Goal: Task Accomplishment & Management: Use online tool/utility

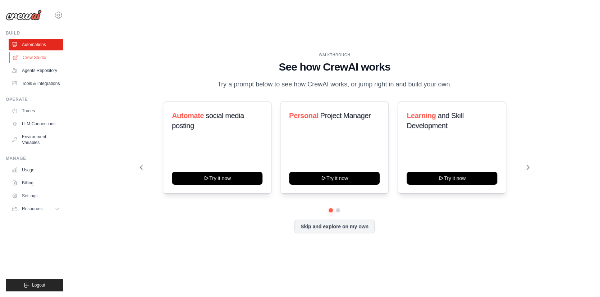
click at [40, 55] on link "Crew Studio" at bounding box center [36, 58] width 54 height 12
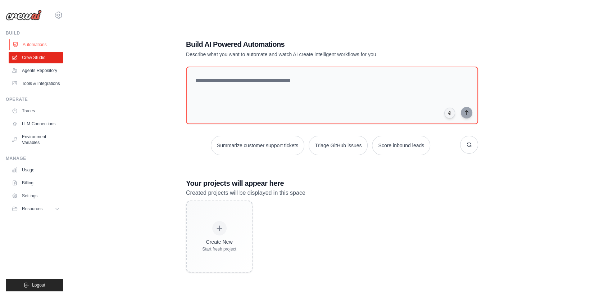
click at [33, 45] on link "Automations" at bounding box center [36, 45] width 54 height 12
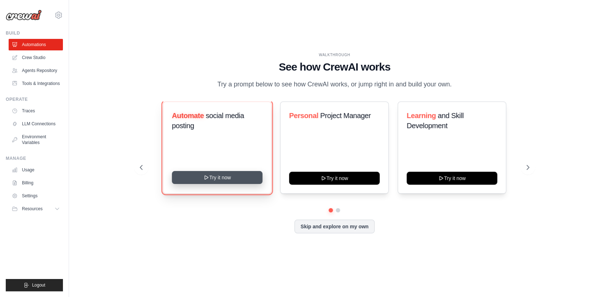
click at [225, 177] on button "Try it now" at bounding box center [217, 177] width 91 height 13
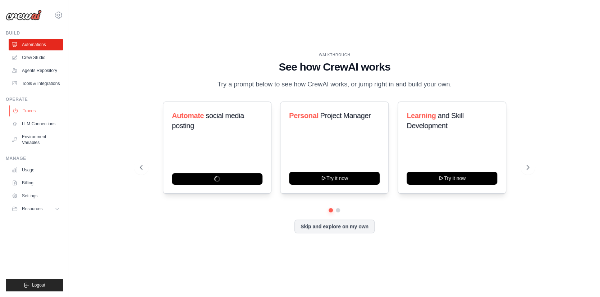
click at [31, 113] on link "Traces" at bounding box center [36, 111] width 54 height 12
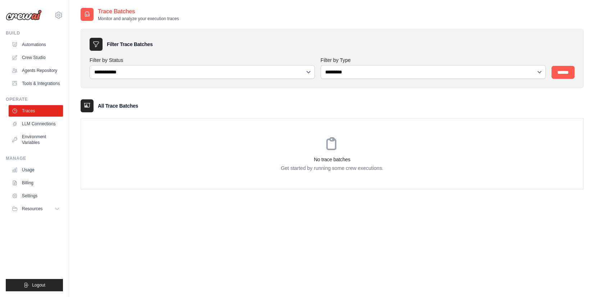
click at [34, 121] on link "LLM Connections" at bounding box center [36, 124] width 54 height 12
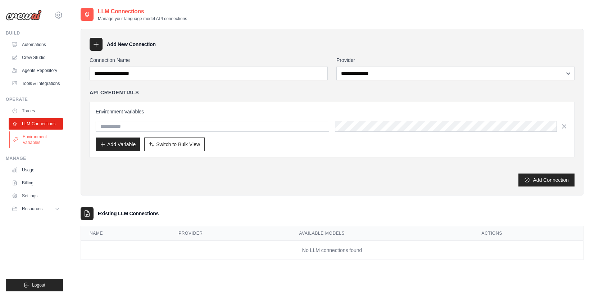
click at [31, 141] on link "Environment Variables" at bounding box center [36, 139] width 54 height 17
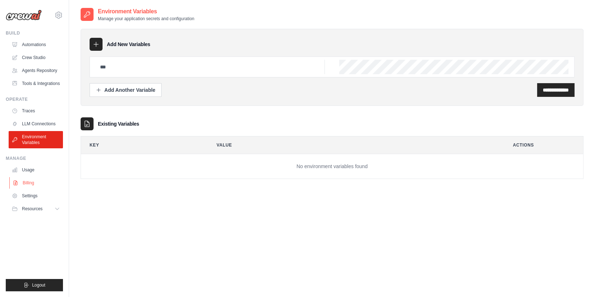
click at [33, 183] on link "Billing" at bounding box center [36, 183] width 54 height 12
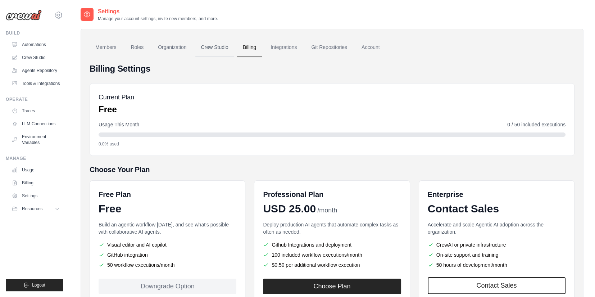
click at [220, 49] on link "Crew Studio" at bounding box center [214, 47] width 39 height 19
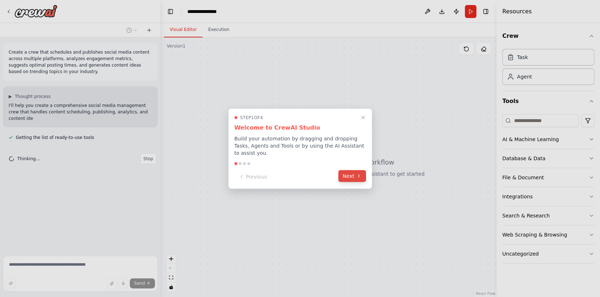
click at [351, 175] on button "Next" at bounding box center [352, 176] width 28 height 12
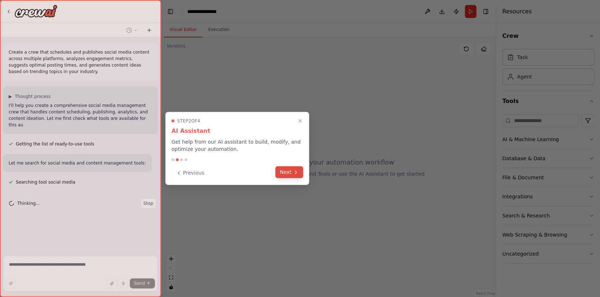
click at [290, 173] on button "Next" at bounding box center [289, 172] width 28 height 12
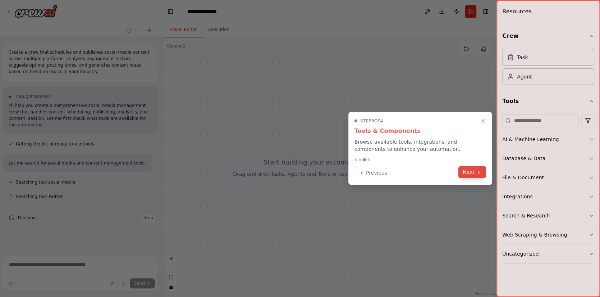
click at [473, 172] on button "Next" at bounding box center [473, 172] width 28 height 12
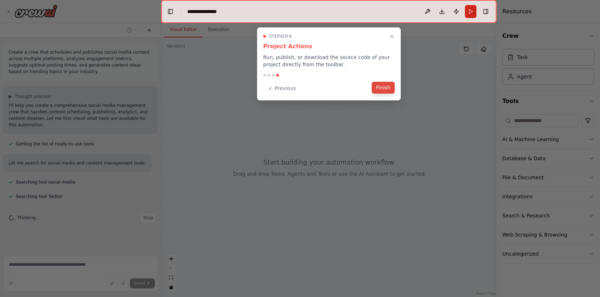
click at [378, 84] on button "Finish" at bounding box center [383, 88] width 23 height 12
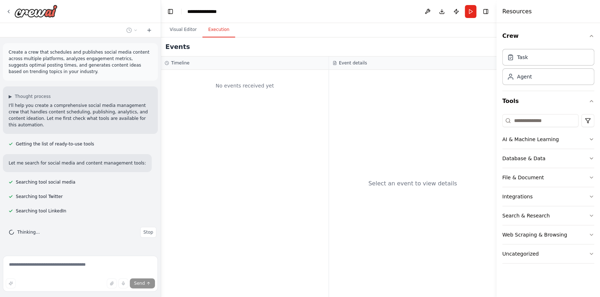
click at [218, 35] on button "Execution" at bounding box center [218, 29] width 33 height 15
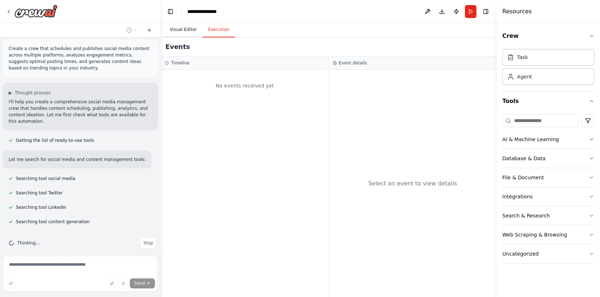
click at [186, 32] on button "Visual Editor" at bounding box center [183, 29] width 38 height 15
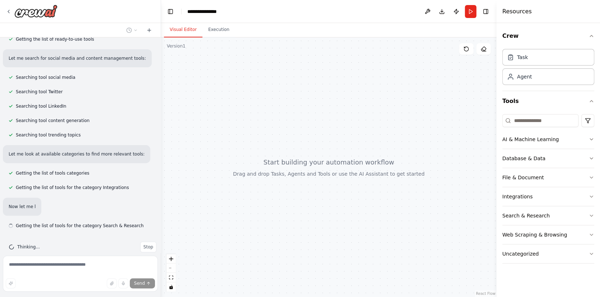
scroll to position [108, 0]
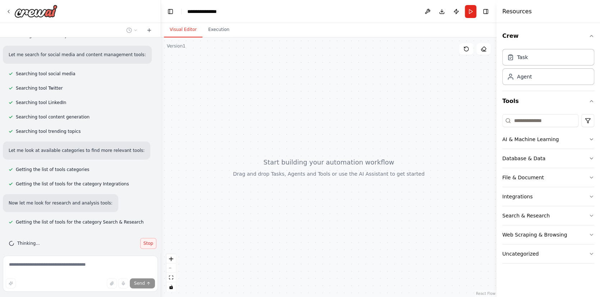
click at [144, 240] on span "Stop" at bounding box center [148, 243] width 10 height 6
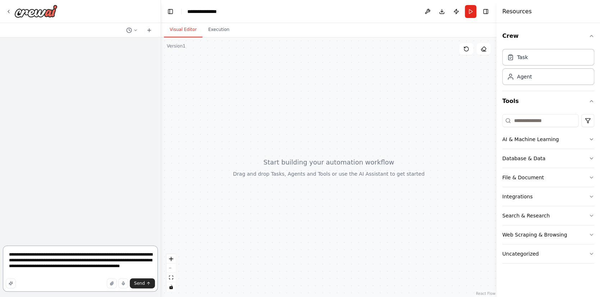
scroll to position [0, 0]
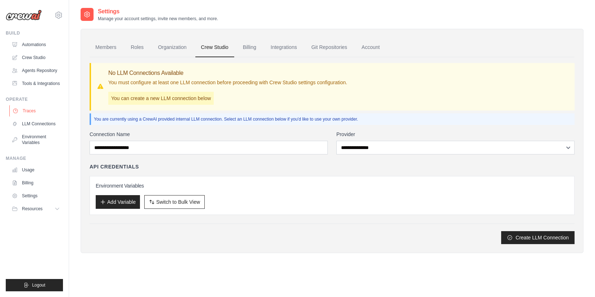
click at [27, 113] on link "Traces" at bounding box center [36, 111] width 54 height 12
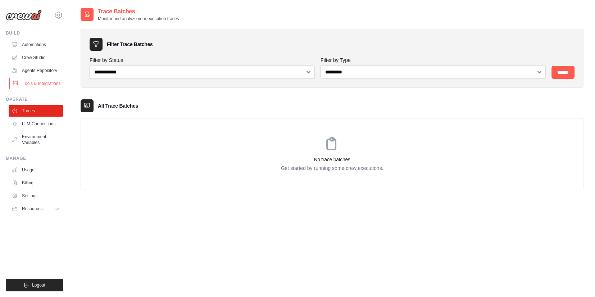
click at [33, 83] on link "Tools & Integrations" at bounding box center [36, 84] width 54 height 12
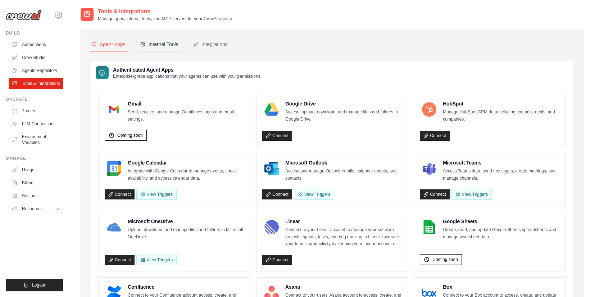
click at [161, 43] on div "Internal Tools" at bounding box center [159, 44] width 38 height 7
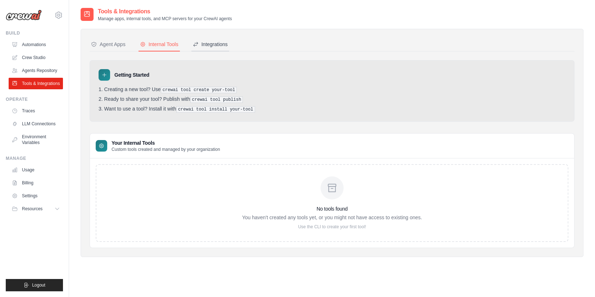
click at [208, 46] on div "Integrations" at bounding box center [210, 44] width 35 height 7
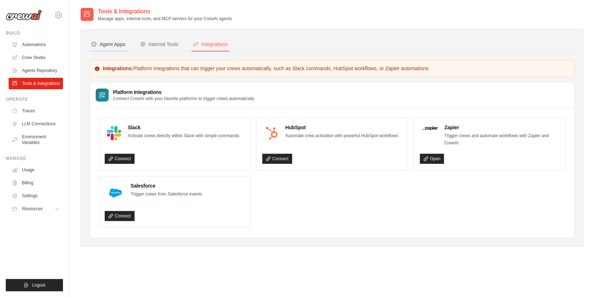
click at [113, 41] on div "Agent Apps" at bounding box center [108, 44] width 35 height 7
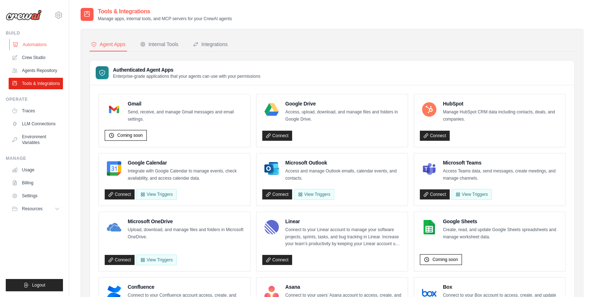
click at [38, 45] on link "Automations" at bounding box center [36, 45] width 54 height 12
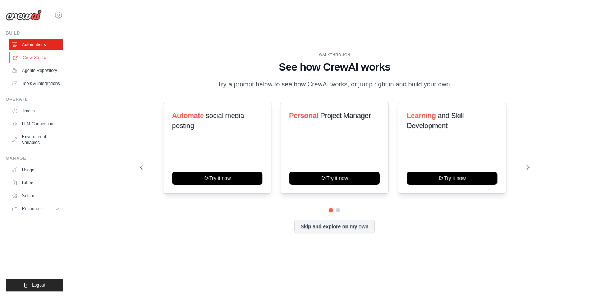
click at [36, 61] on link "Crew Studio" at bounding box center [36, 58] width 54 height 12
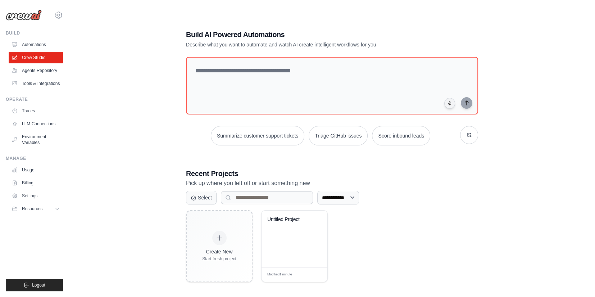
scroll to position [14, 0]
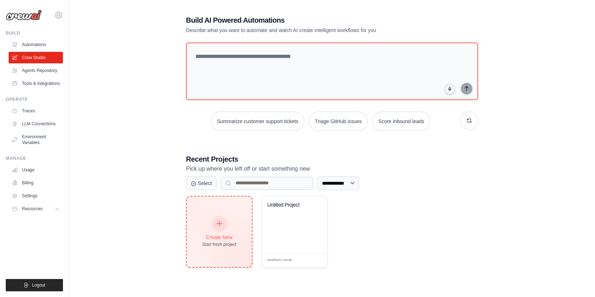
click at [224, 222] on div at bounding box center [219, 223] width 16 height 16
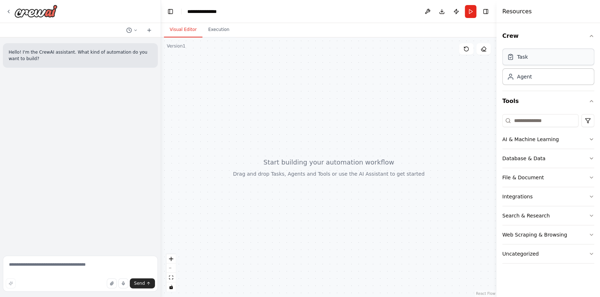
click at [529, 57] on div "Task" at bounding box center [548, 57] width 92 height 17
click at [544, 76] on div "Agent" at bounding box center [548, 76] width 92 height 17
click at [520, 174] on div "File & Document" at bounding box center [523, 177] width 42 height 7
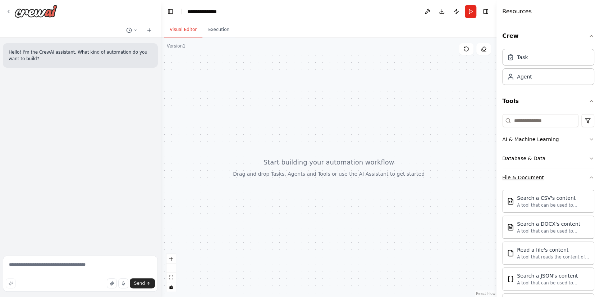
click at [536, 174] on div "File & Document" at bounding box center [523, 177] width 42 height 7
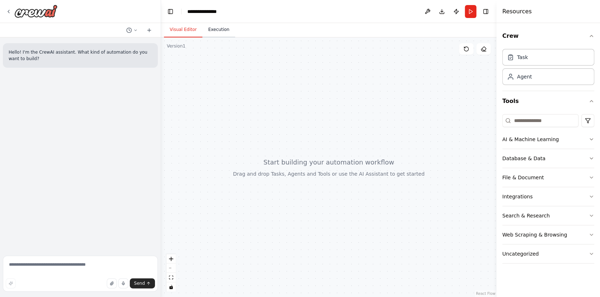
click at [215, 36] on button "Execution" at bounding box center [218, 29] width 33 height 15
click at [187, 31] on button "Visual Editor" at bounding box center [183, 29] width 38 height 15
click at [171, 258] on icon "zoom in" at bounding box center [171, 258] width 4 height 4
click at [170, 277] on icon "fit view" at bounding box center [171, 277] width 4 height 4
click at [296, 109] on div at bounding box center [329, 166] width 336 height 259
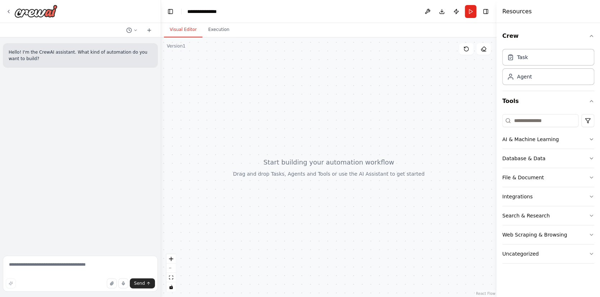
drag, startPoint x: 247, startPoint y: 60, endPoint x: 449, endPoint y: 77, distance: 202.4
click at [449, 77] on div at bounding box center [329, 166] width 336 height 259
click at [467, 51] on icon at bounding box center [467, 49] width 6 height 6
click at [543, 60] on div "Task" at bounding box center [548, 57] width 92 height 17
click at [534, 73] on div "Agent" at bounding box center [548, 76] width 92 height 17
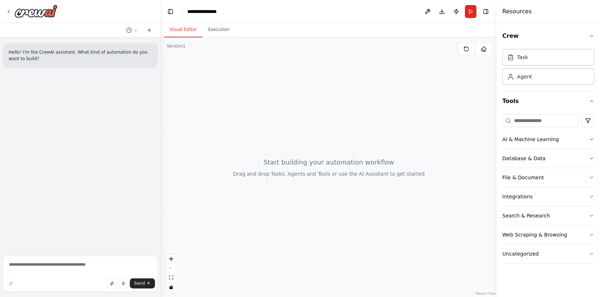
click at [360, 89] on div at bounding box center [329, 166] width 336 height 259
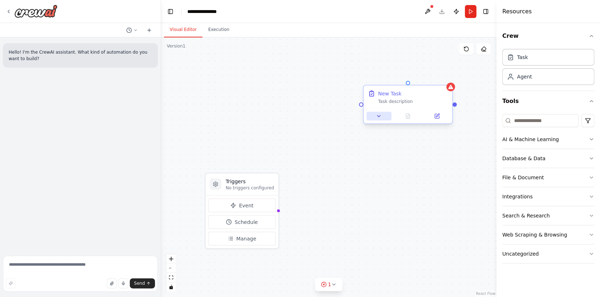
click at [381, 116] on icon at bounding box center [379, 116] width 6 height 6
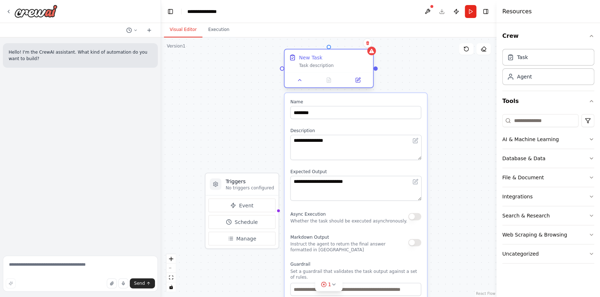
drag, startPoint x: 393, startPoint y: 97, endPoint x: 315, endPoint y: 57, distance: 87.5
click at [315, 57] on div "New Task Task description" at bounding box center [334, 61] width 70 height 14
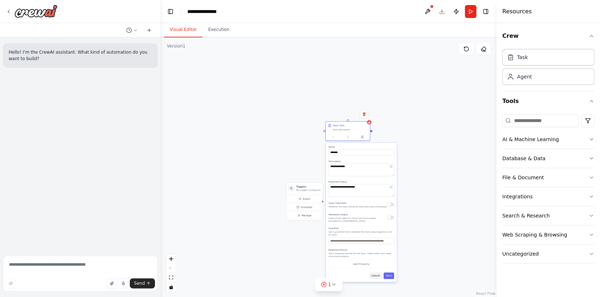
click at [378, 272] on button "Cancel" at bounding box center [375, 275] width 13 height 6
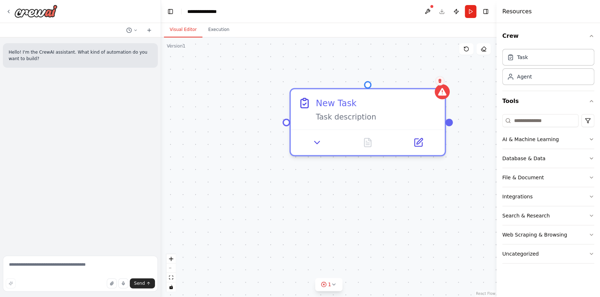
click at [440, 80] on icon at bounding box center [439, 81] width 3 height 4
click at [440, 81] on icon at bounding box center [440, 80] width 4 height 4
click at [438, 77] on button at bounding box center [439, 80] width 9 height 9
click at [440, 78] on icon at bounding box center [440, 80] width 4 height 4
click at [440, 82] on icon at bounding box center [440, 80] width 4 height 4
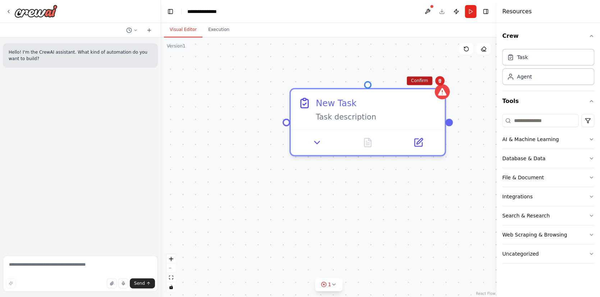
click at [425, 79] on button "Confirm" at bounding box center [420, 80] width 26 height 9
click at [424, 81] on button "Confirm" at bounding box center [419, 80] width 26 height 9
click at [418, 81] on button "Confirm" at bounding box center [419, 80] width 26 height 9
click at [418, 81] on div "Triggers No triggers configured Event Schedule Manage New Task Task description" at bounding box center [329, 166] width 336 height 259
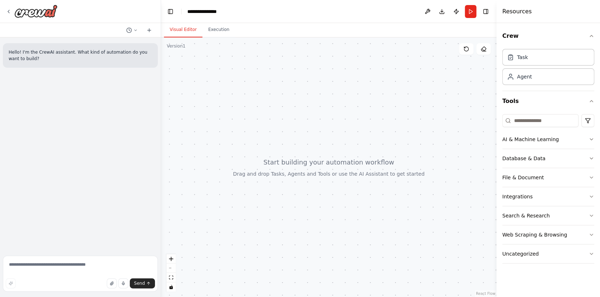
click at [418, 81] on div at bounding box center [329, 166] width 336 height 259
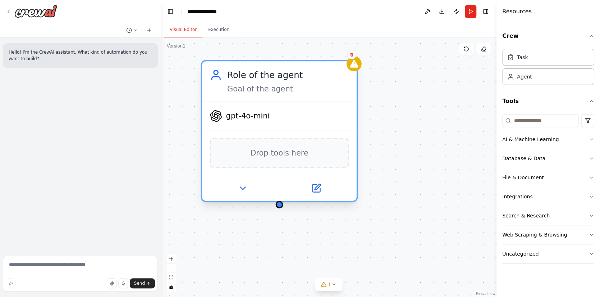
drag, startPoint x: 345, startPoint y: 95, endPoint x: 262, endPoint y: 82, distance: 83.8
click at [262, 82] on div "Role of the agent Goal of the agent" at bounding box center [288, 81] width 122 height 25
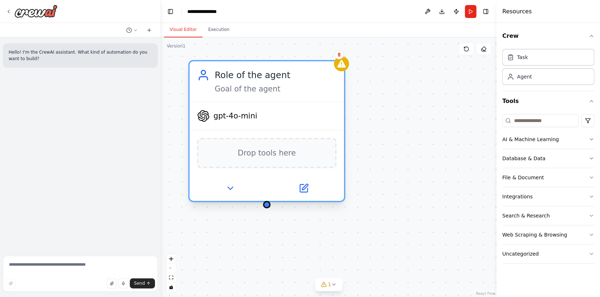
click at [246, 117] on span "gpt-4o-mini" at bounding box center [236, 116] width 44 height 10
click at [266, 116] on div "gpt-4o-mini" at bounding box center [267, 116] width 155 height 28
click at [304, 183] on icon at bounding box center [304, 188] width 10 height 10
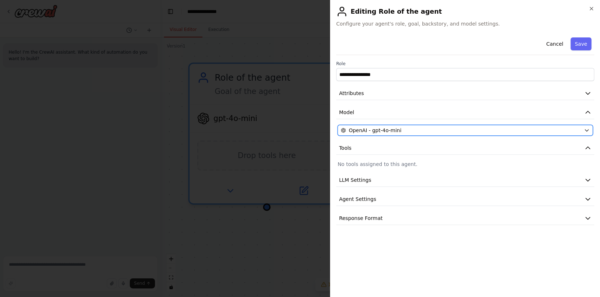
click at [414, 131] on div "OpenAI - gpt-4o-mini" at bounding box center [461, 130] width 240 height 7
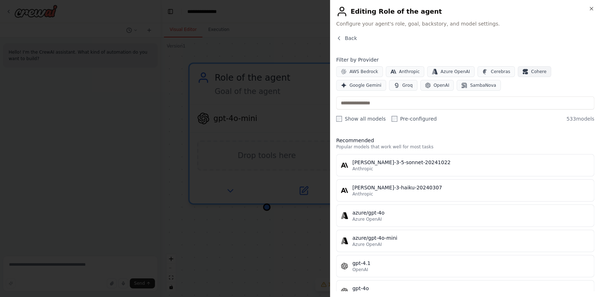
click at [531, 75] on button "Cohere" at bounding box center [534, 71] width 33 height 11
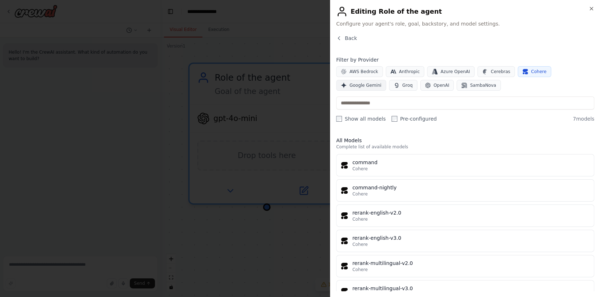
click at [382, 82] on span "Google Gemini" at bounding box center [366, 85] width 32 height 6
click at [531, 72] on span "Cohere" at bounding box center [538, 72] width 15 height 6
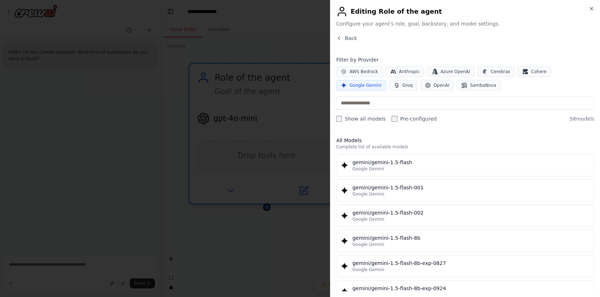
drag, startPoint x: 564, startPoint y: 70, endPoint x: 545, endPoint y: 90, distance: 27.2
click at [382, 82] on span "Google Gemini" at bounding box center [366, 85] width 32 height 6
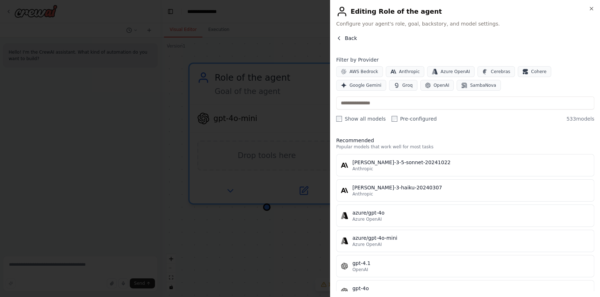
click at [339, 37] on icon "button" at bounding box center [339, 37] width 2 height 3
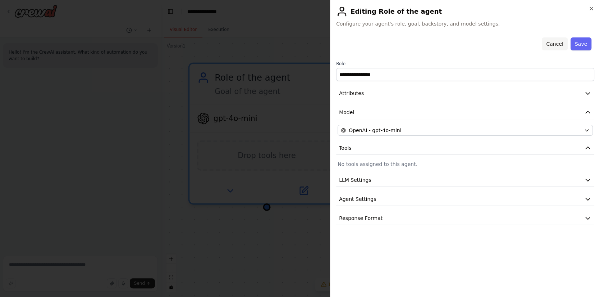
click at [551, 45] on button "Cancel" at bounding box center [555, 43] width 26 height 13
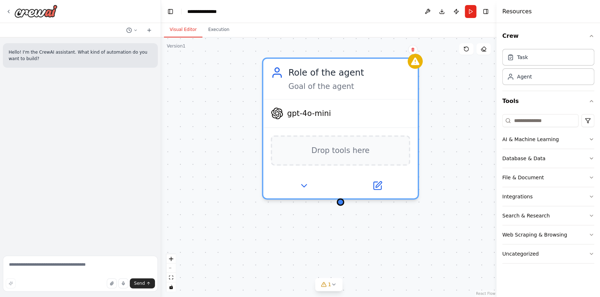
drag, startPoint x: 300, startPoint y: 225, endPoint x: 373, endPoint y: 220, distance: 73.9
click at [373, 220] on div "Role of the agent Goal of the agent gpt-4o-mini Drop tools here" at bounding box center [329, 166] width 336 height 259
click at [199, 180] on div "Role of the agent Goal of the agent gpt-4o-mini Drop tools here" at bounding box center [329, 166] width 336 height 259
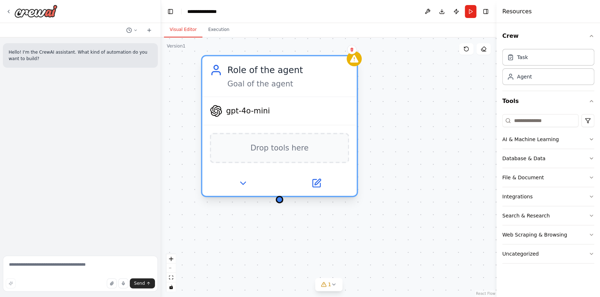
drag, startPoint x: 361, startPoint y: 119, endPoint x: 301, endPoint y: 118, distance: 60.4
click at [301, 118] on div "gpt-4o-mini" at bounding box center [279, 111] width 155 height 28
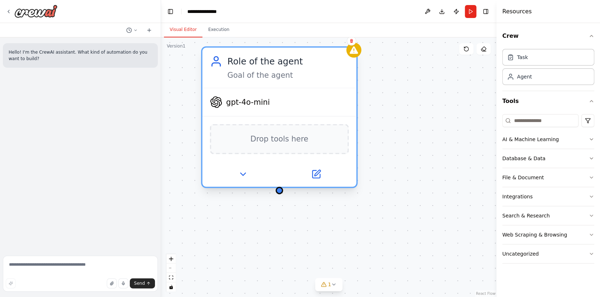
click at [290, 140] on span "Drop tools here" at bounding box center [279, 139] width 58 height 13
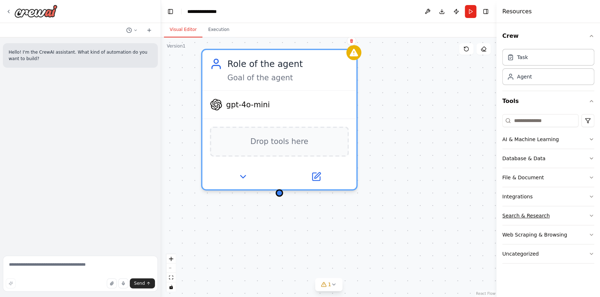
click at [523, 215] on div "Search & Research" at bounding box center [525, 215] width 47 height 7
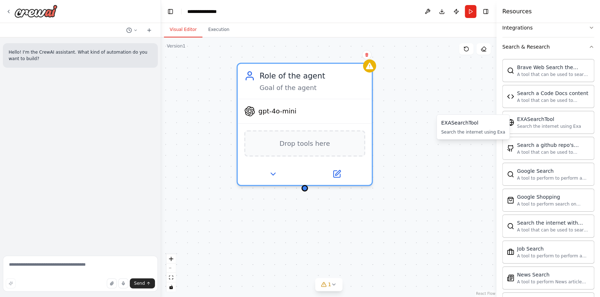
scroll to position [180, 0]
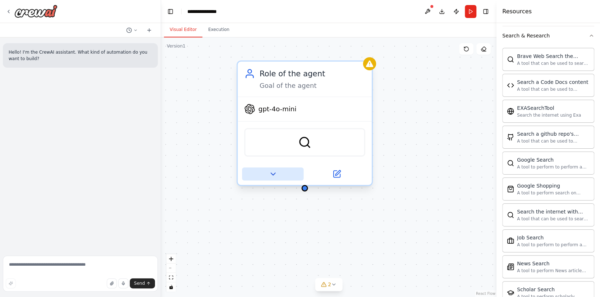
click at [274, 176] on icon at bounding box center [273, 173] width 9 height 9
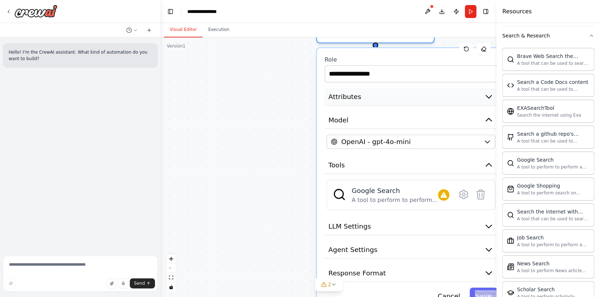
click at [384, 97] on button "Attributes" at bounding box center [411, 97] width 173 height 18
click at [489, 96] on icon "button" at bounding box center [488, 96] width 5 height 3
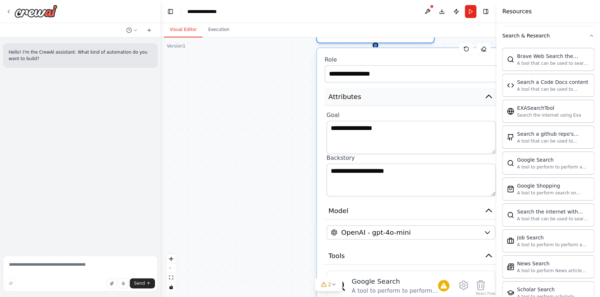
click at [489, 95] on icon "button" at bounding box center [488, 96] width 5 height 3
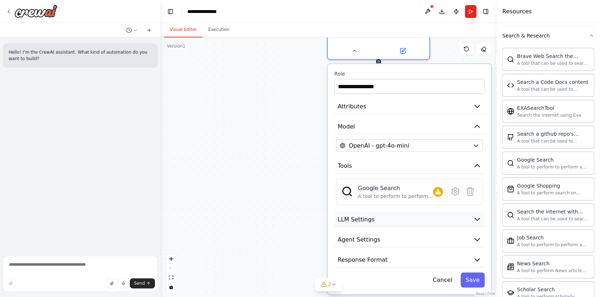
click at [474, 218] on icon "button" at bounding box center [477, 219] width 8 height 8
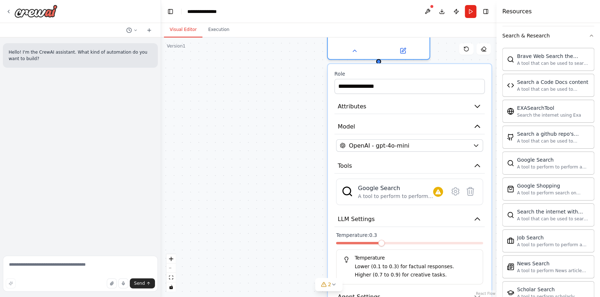
click at [378, 246] on span at bounding box center [381, 243] width 6 height 6
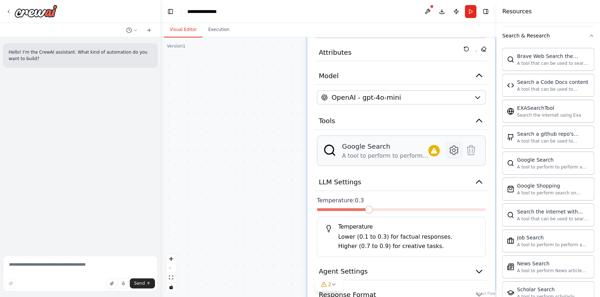
click at [452, 149] on icon at bounding box center [454, 150] width 8 height 9
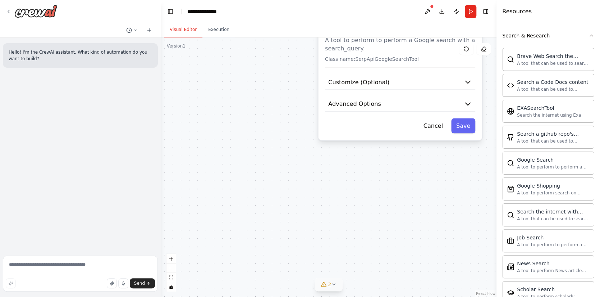
click at [327, 282] on div "2" at bounding box center [326, 284] width 10 height 7
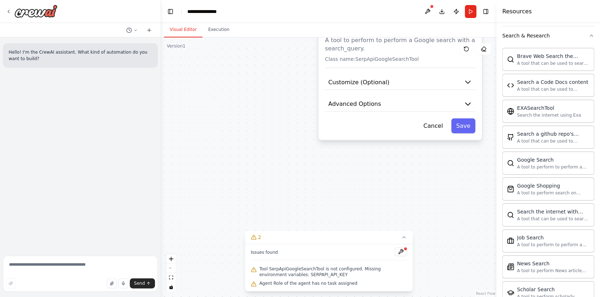
click at [324, 270] on span "Tool SerpApiGoogleSearchTool is not configured. Missing environment variables: …" at bounding box center [333, 272] width 148 height 12
click at [421, 49] on p "A tool to perform to perform a Google search with a search_query." at bounding box center [400, 44] width 150 height 17
click at [466, 49] on icon at bounding box center [467, 49] width 6 height 6
click at [441, 123] on button "Cancel" at bounding box center [433, 125] width 29 height 15
click at [436, 123] on button "Cancel" at bounding box center [433, 125] width 29 height 15
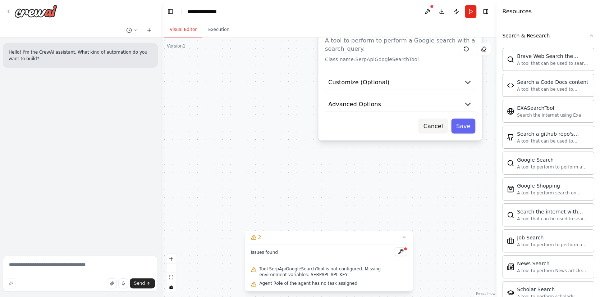
click at [436, 123] on button "Cancel" at bounding box center [433, 125] width 29 height 15
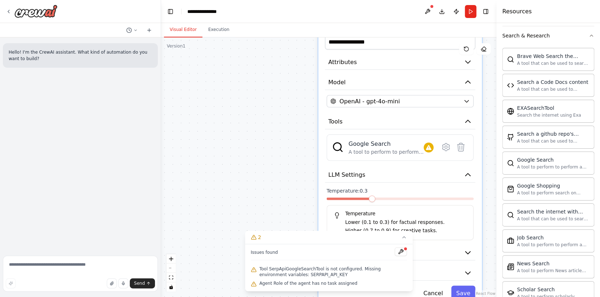
click at [436, 123] on button "Tools" at bounding box center [400, 121] width 150 height 15
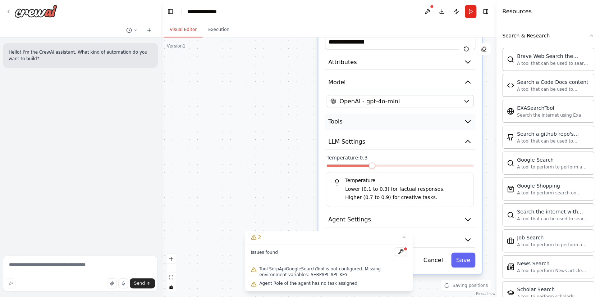
click at [435, 121] on button "Tools" at bounding box center [400, 121] width 150 height 15
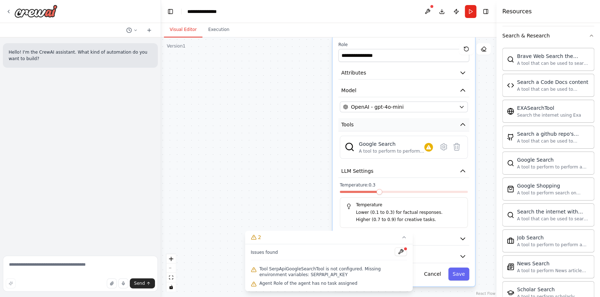
click at [461, 124] on icon "button" at bounding box center [462, 124] width 7 height 7
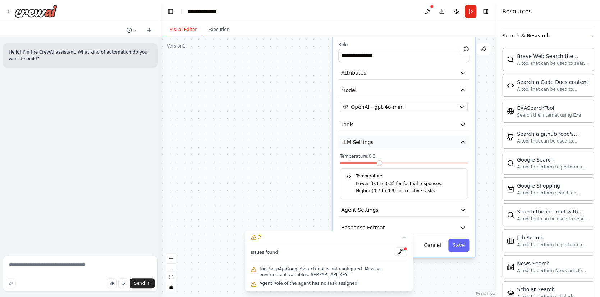
click at [464, 141] on icon "button" at bounding box center [462, 141] width 7 height 7
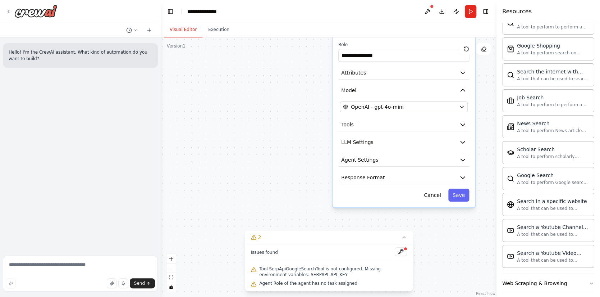
scroll to position [344, 0]
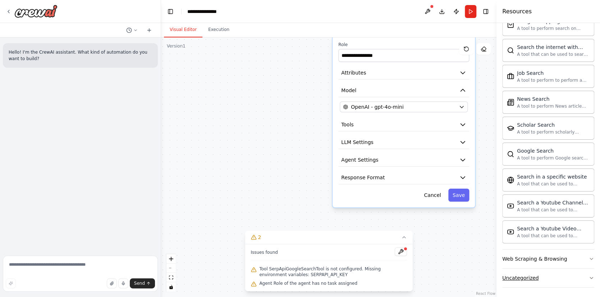
click at [584, 272] on button "Uncategorized" at bounding box center [548, 277] width 92 height 19
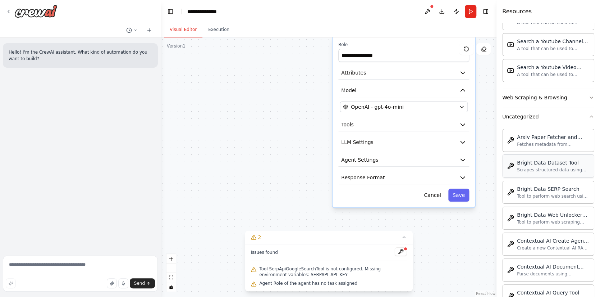
scroll to position [488, 0]
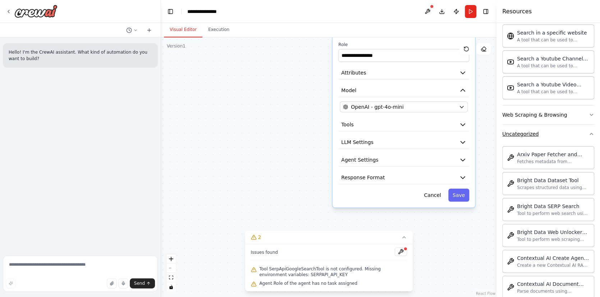
click at [589, 133] on icon "button" at bounding box center [592, 134] width 6 height 6
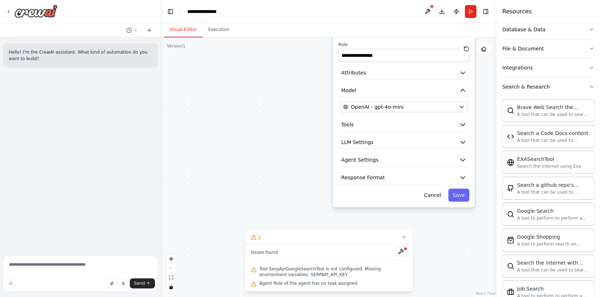
scroll to position [128, 0]
click at [589, 87] on icon "button" at bounding box center [592, 87] width 6 height 6
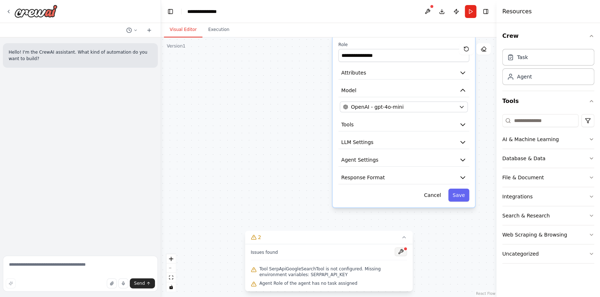
click at [400, 251] on button at bounding box center [401, 251] width 12 height 9
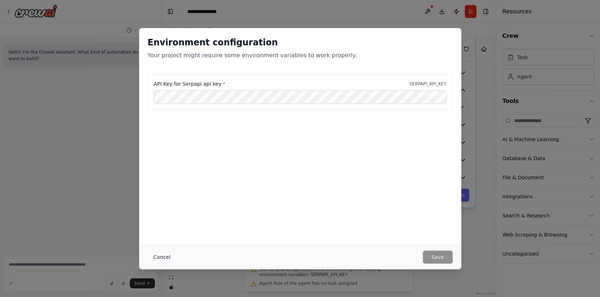
click at [163, 259] on button "Cancel" at bounding box center [162, 256] width 28 height 13
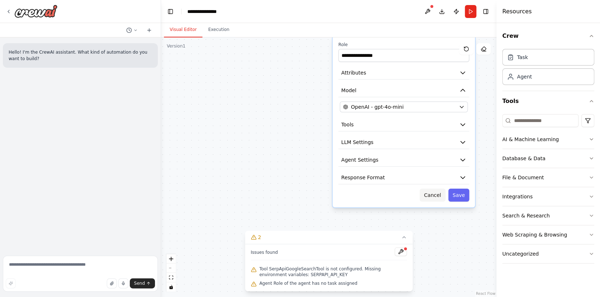
click at [430, 194] on button "Cancel" at bounding box center [433, 194] width 26 height 13
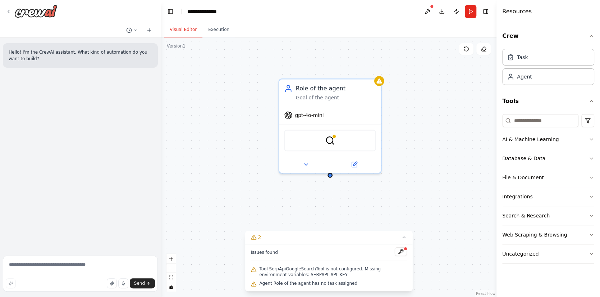
drag, startPoint x: 402, startPoint y: 128, endPoint x: 308, endPoint y: 199, distance: 117.9
click at [308, 199] on div "Role of the agent Goal of the agent gpt-4o-mini SerpApiGoogleSearchTool" at bounding box center [329, 166] width 336 height 259
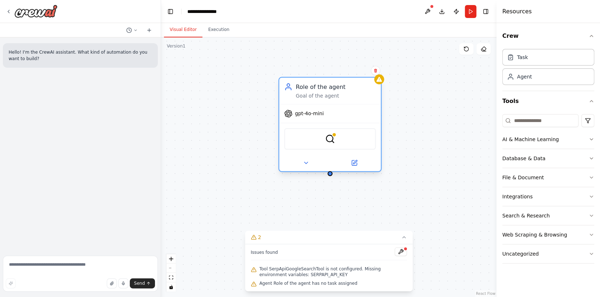
click at [313, 141] on div "SerpApiGoogleSearchTool" at bounding box center [330, 139] width 92 height 22
click at [307, 162] on icon at bounding box center [305, 163] width 3 height 2
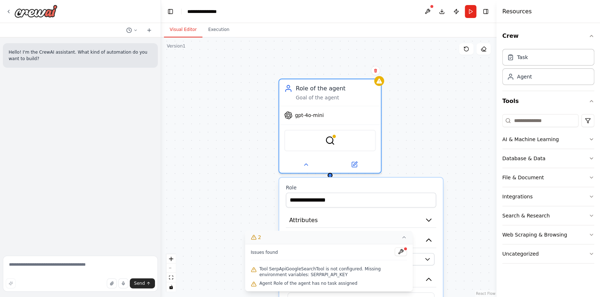
click at [403, 236] on icon at bounding box center [404, 237] width 6 height 6
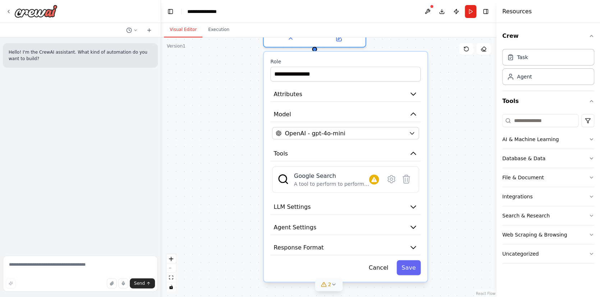
drag, startPoint x: 223, startPoint y: 257, endPoint x: 207, endPoint y: 131, distance: 126.8
click at [207, 131] on div "**********" at bounding box center [329, 166] width 336 height 259
click at [414, 94] on icon "button" at bounding box center [413, 94] width 5 height 3
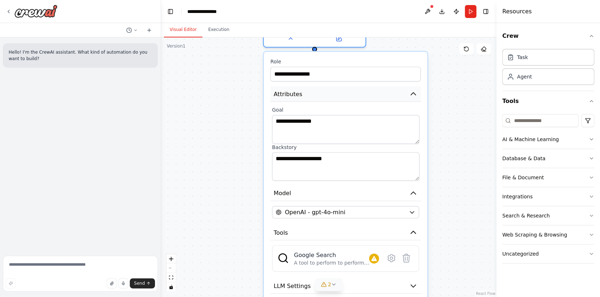
click at [414, 94] on icon "button" at bounding box center [413, 94] width 8 height 8
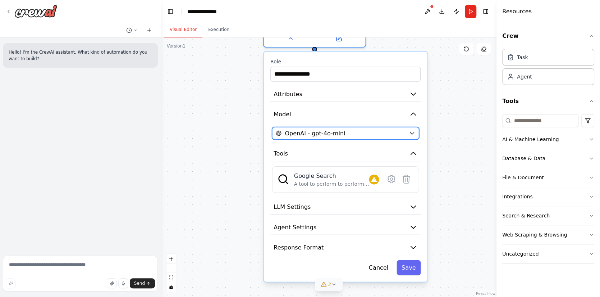
click at [414, 132] on icon "button" at bounding box center [412, 133] width 4 height 2
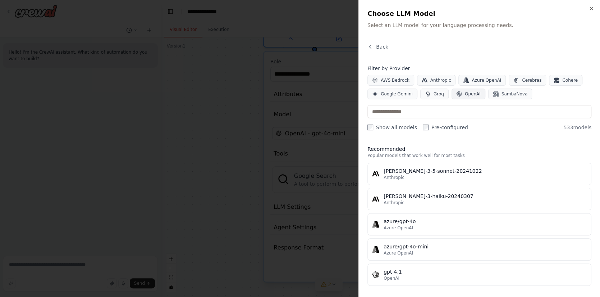
click at [465, 91] on span "OpenAI" at bounding box center [473, 94] width 16 height 6
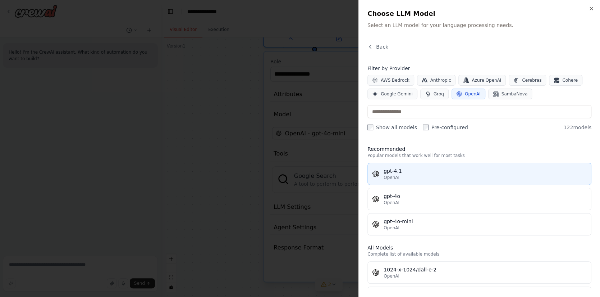
click at [419, 176] on div "OpenAI" at bounding box center [485, 177] width 203 height 6
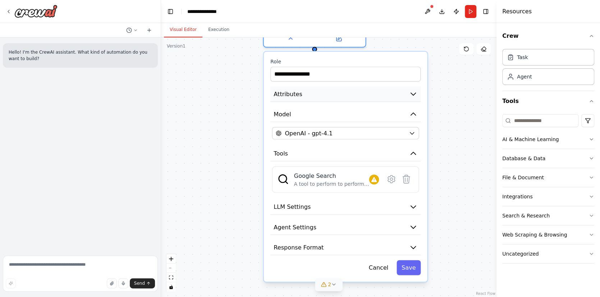
click at [413, 95] on icon "button" at bounding box center [413, 94] width 8 height 8
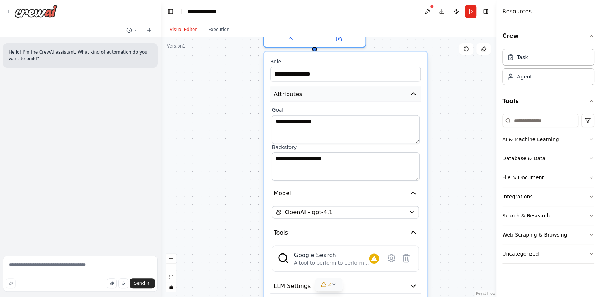
click at [414, 92] on icon "button" at bounding box center [413, 93] width 5 height 3
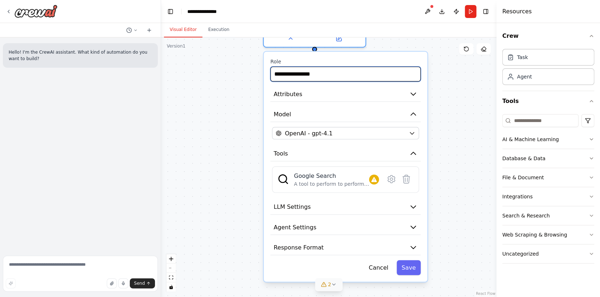
click at [319, 75] on input "**********" at bounding box center [345, 74] width 150 height 15
drag, startPoint x: 307, startPoint y: 76, endPoint x: 248, endPoint y: 80, distance: 59.1
click at [248, 80] on div "**********" at bounding box center [329, 166] width 336 height 259
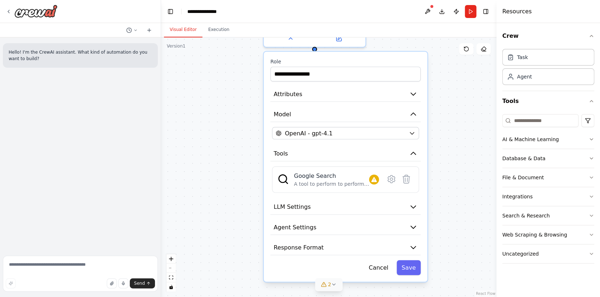
click at [248, 80] on div "**********" at bounding box center [329, 166] width 336 height 259
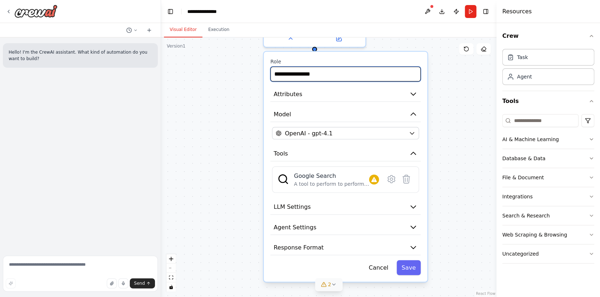
click at [323, 77] on input "**********" at bounding box center [345, 74] width 150 height 15
click at [324, 74] on input "**********" at bounding box center [345, 74] width 150 height 15
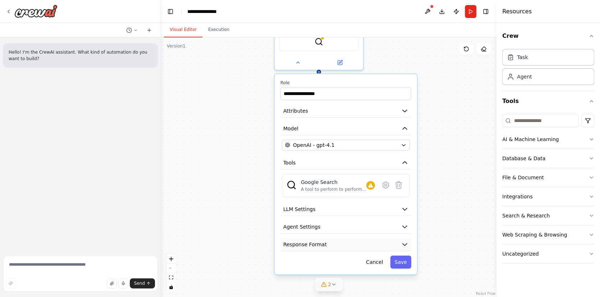
click at [350, 243] on button "Response Format" at bounding box center [346, 244] width 131 height 13
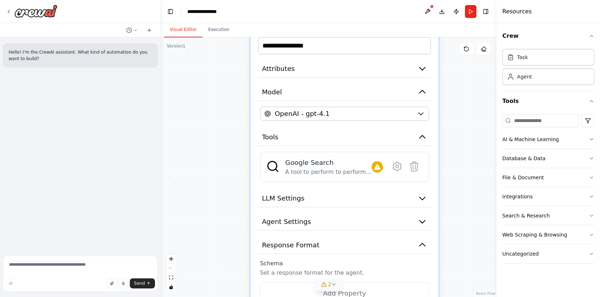
click at [332, 273] on p "Set a response format for the agent." at bounding box center [344, 273] width 169 height 8
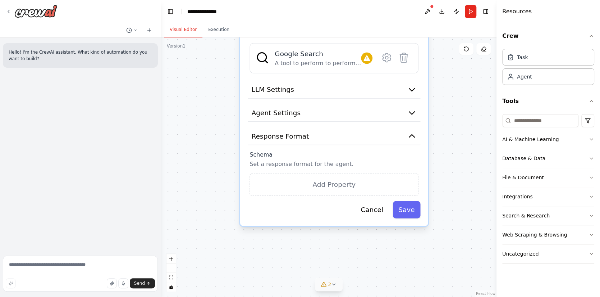
drag, startPoint x: 217, startPoint y: 259, endPoint x: 206, endPoint y: 151, distance: 109.1
click at [206, 151] on div "**********" at bounding box center [329, 166] width 336 height 259
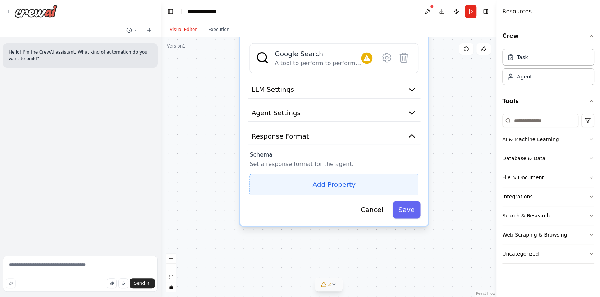
click at [285, 184] on button "Add Property" at bounding box center [334, 184] width 169 height 22
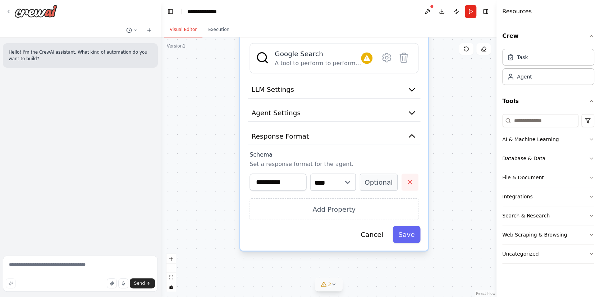
click at [409, 183] on icon "button" at bounding box center [410, 182] width 8 height 8
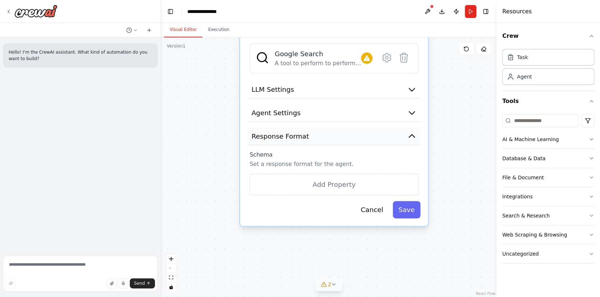
click at [275, 136] on span "Response Format" at bounding box center [281, 135] width 58 height 9
click at [284, 116] on button "Agent Settings" at bounding box center [334, 113] width 173 height 18
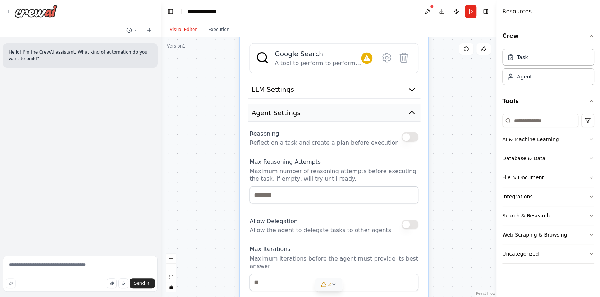
click at [297, 114] on button "Agent Settings" at bounding box center [334, 113] width 173 height 18
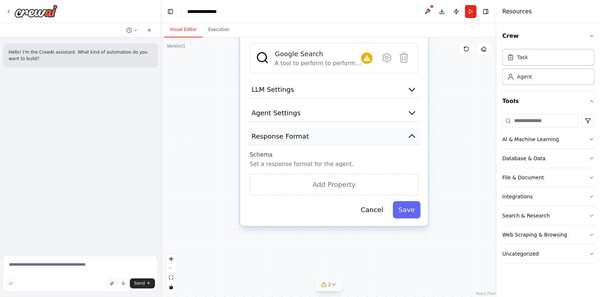
click at [293, 141] on button "Response Format" at bounding box center [334, 136] width 173 height 18
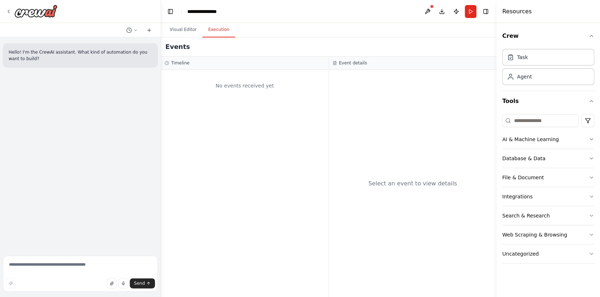
click at [215, 31] on button "Execution" at bounding box center [218, 29] width 33 height 15
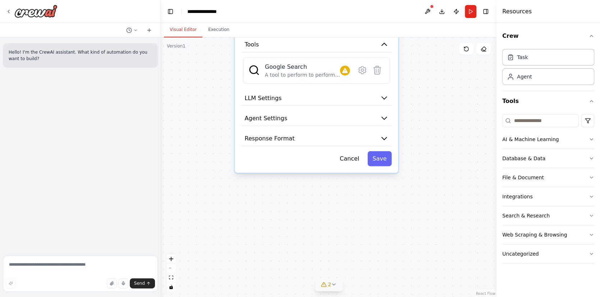
click at [181, 24] on button "Visual Editor" at bounding box center [183, 29] width 38 height 15
click at [200, 117] on div "**********" at bounding box center [329, 166] width 336 height 259
click at [31, 134] on div "Hello! I'm the CrewAI assistant. What kind of automation do you want to build?" at bounding box center [80, 144] width 161 height 215
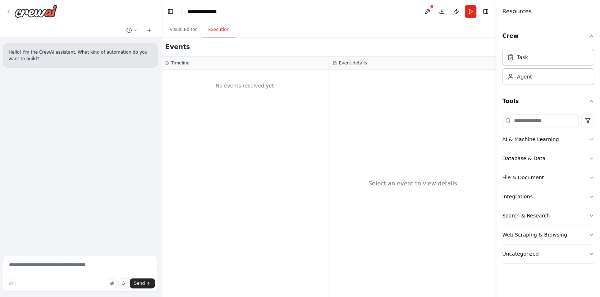
click at [212, 29] on button "Execution" at bounding box center [218, 29] width 33 height 15
click at [430, 10] on button at bounding box center [428, 11] width 12 height 13
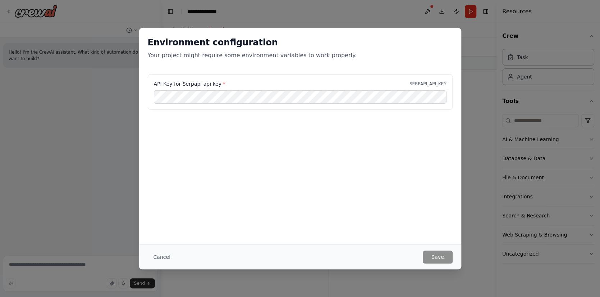
click at [178, 31] on div "Environment configuration Your project might require some environment variables…" at bounding box center [300, 51] width 322 height 46
click at [156, 257] on button "Cancel" at bounding box center [162, 256] width 28 height 13
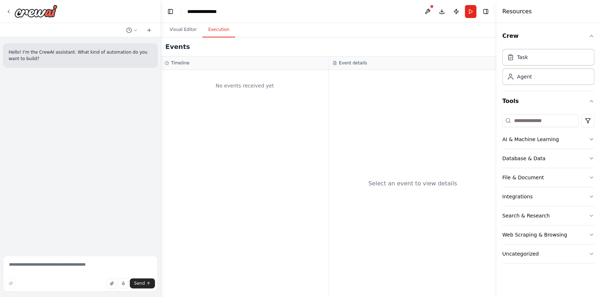
click at [440, 12] on button "Download" at bounding box center [442, 11] width 12 height 13
click at [192, 145] on div "No events received yet" at bounding box center [245, 183] width 168 height 227
click at [328, 106] on div "No events received yet" at bounding box center [245, 183] width 168 height 227
click at [183, 32] on button "Visual Editor" at bounding box center [183, 29] width 38 height 15
